Goal: Download file/media

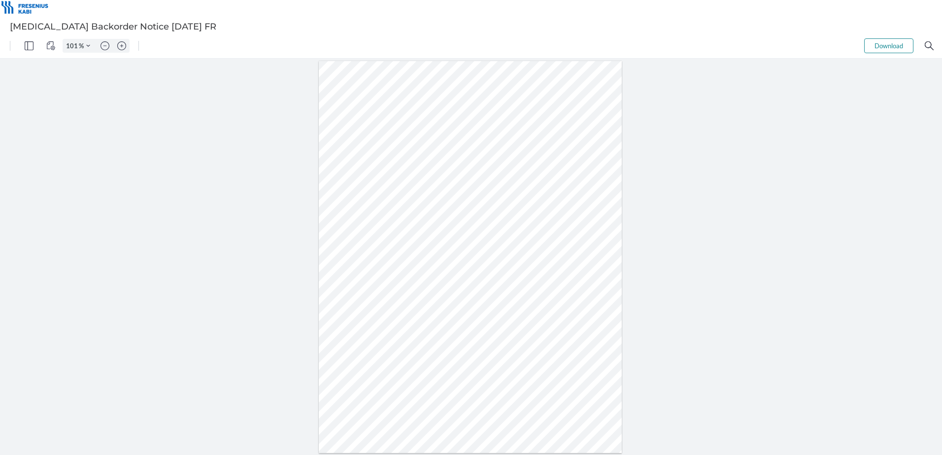
click at [882, 42] on button "Download" at bounding box center [888, 45] width 49 height 15
click at [530, 162] on div at bounding box center [470, 257] width 303 height 392
drag, startPoint x: 396, startPoint y: 252, endPoint x: 378, endPoint y: 252, distance: 18.2
click at [378, 252] on div at bounding box center [470, 257] width 303 height 392
click at [508, 180] on div at bounding box center [470, 257] width 303 height 392
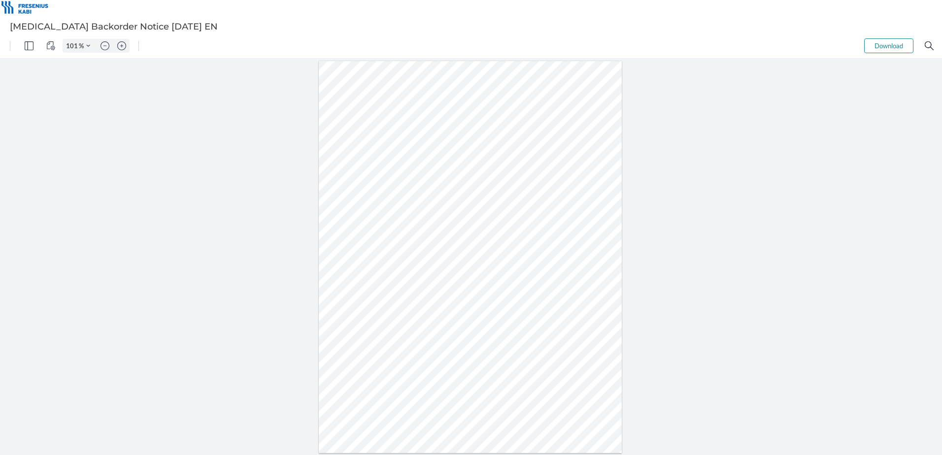
click at [455, 180] on div at bounding box center [470, 257] width 303 height 392
click at [887, 46] on button "Download" at bounding box center [888, 45] width 49 height 15
